Goal: Task Accomplishment & Management: Manage account settings

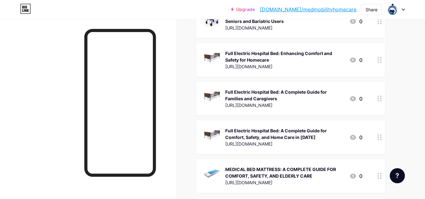
scroll to position [251, 0]
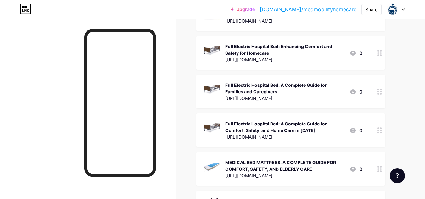
click at [379, 91] on icon at bounding box center [379, 92] width 4 height 6
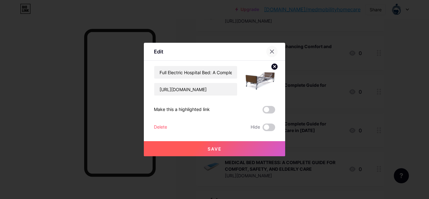
click at [274, 51] on icon at bounding box center [272, 51] width 5 height 5
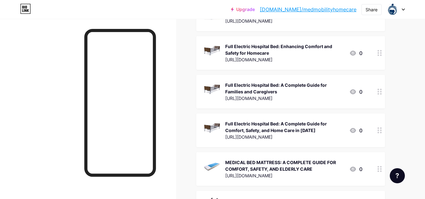
drag, startPoint x: 246, startPoint y: 89, endPoint x: 242, endPoint y: 87, distance: 4.0
click at [242, 87] on div "Full Electric Hospital Bed: A Complete Guide for Families and Caregivers" at bounding box center [284, 88] width 119 height 13
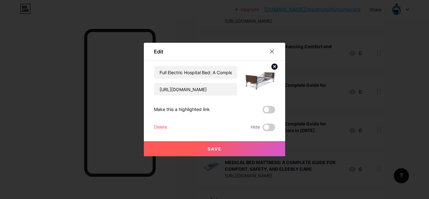
click at [162, 128] on div "Delete" at bounding box center [160, 128] width 13 height 8
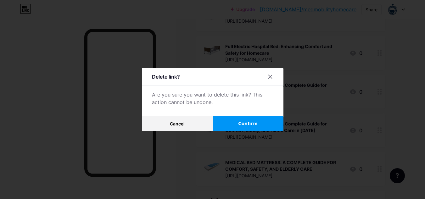
click at [248, 125] on span "Confirm" at bounding box center [247, 123] width 19 height 7
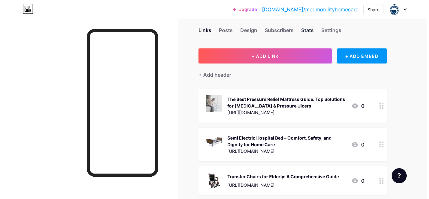
scroll to position [0, 0]
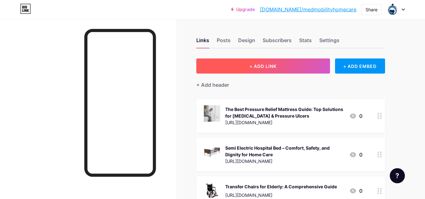
click at [269, 66] on span "+ ADD LINK" at bounding box center [262, 66] width 27 height 5
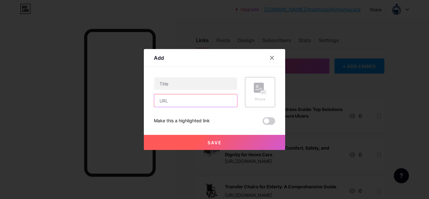
click at [181, 97] on input "text" at bounding box center [195, 100] width 83 height 13
paste input "[URL][DOMAIN_NAME]"
type input "[URL][DOMAIN_NAME]"
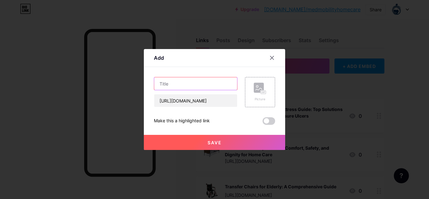
click at [191, 80] on input "text" at bounding box center [195, 83] width 83 height 13
paste input "Full Electric Hospital Bed: Redefining Comfort, Safety, and Dignity in Homecare"
type input "Full Electric Hospital Bed: Redefining Comfort, Safety, and Dignity in Homecare"
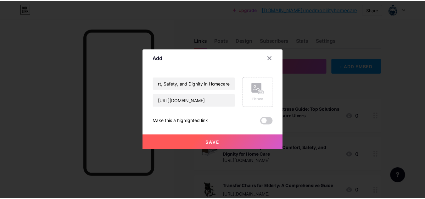
scroll to position [0, 0]
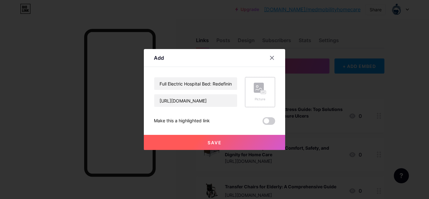
click at [258, 91] on rect at bounding box center [259, 88] width 10 height 10
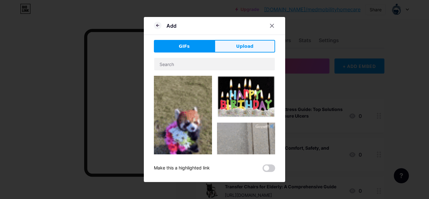
click at [238, 48] on span "Upload" at bounding box center [244, 46] width 17 height 7
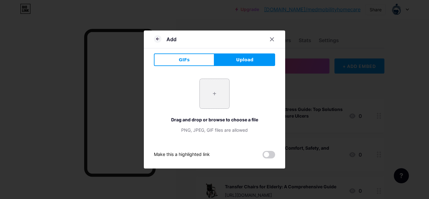
click at [214, 93] on input "file" at bounding box center [215, 94] width 30 height 30
type input "C:\fakepath\MK804237 - 300x300.jpeg.jpg"
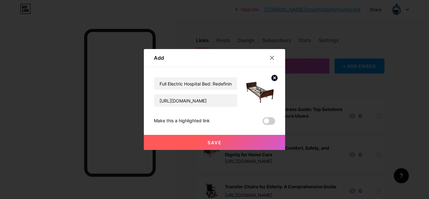
click at [215, 143] on span "Save" at bounding box center [215, 142] width 14 height 5
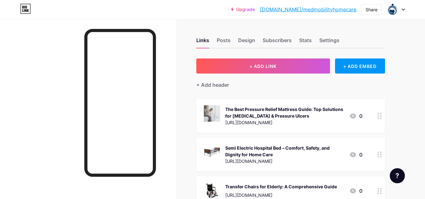
click at [301, 13] on link "[DOMAIN_NAME]/medmobilityhomecare" at bounding box center [308, 10] width 97 height 8
